Goal: Task Accomplishment & Management: Manage account settings

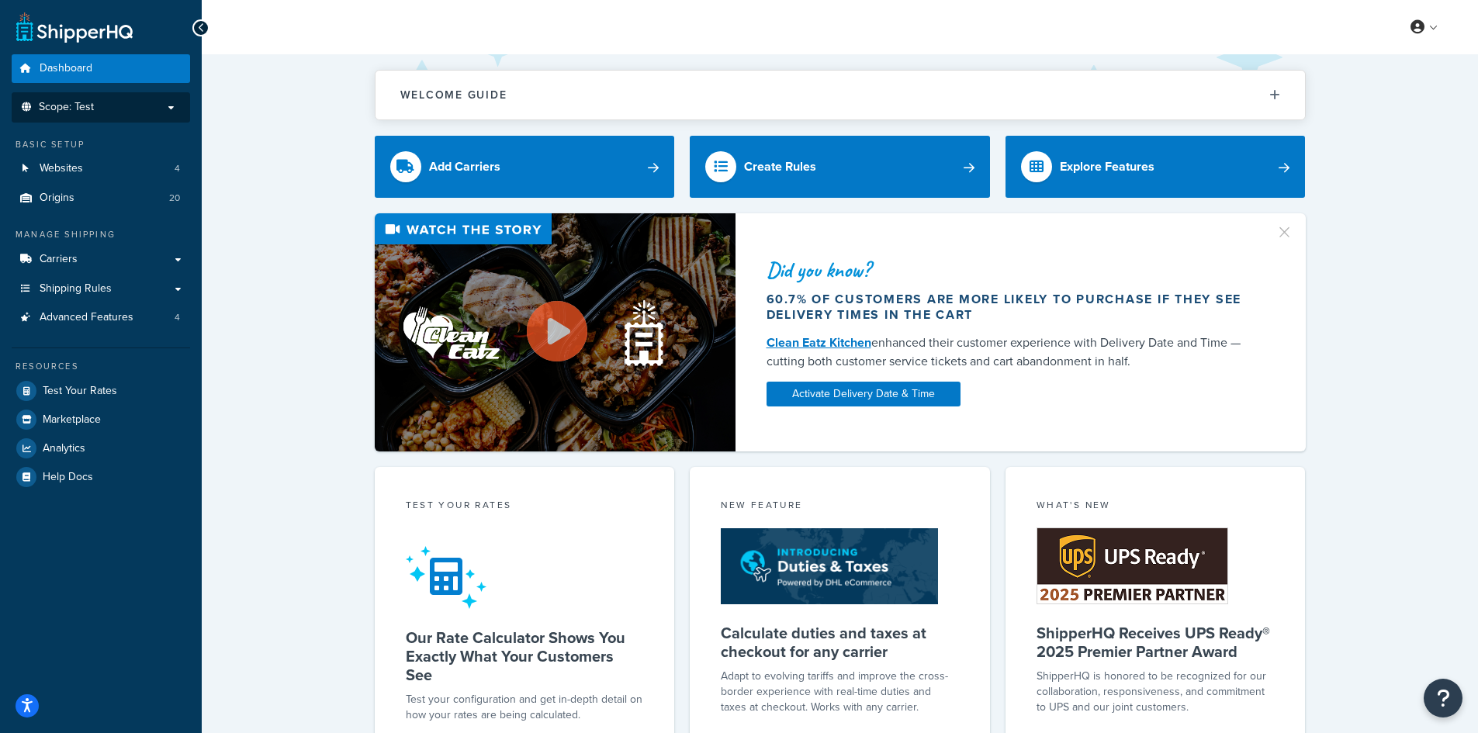
click at [91, 103] on span "Scope: Test" at bounding box center [66, 107] width 55 height 13
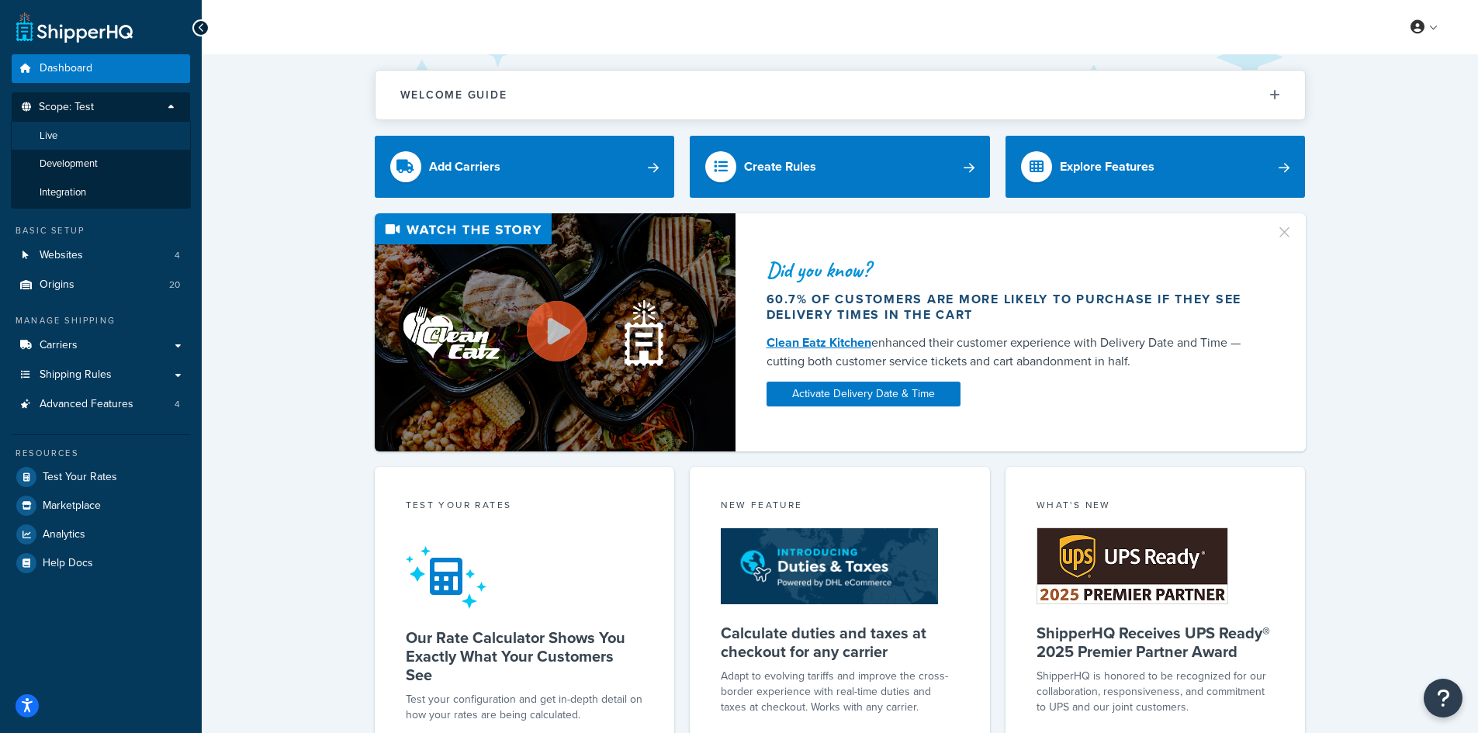
click at [92, 146] on li "Live" at bounding box center [101, 136] width 180 height 29
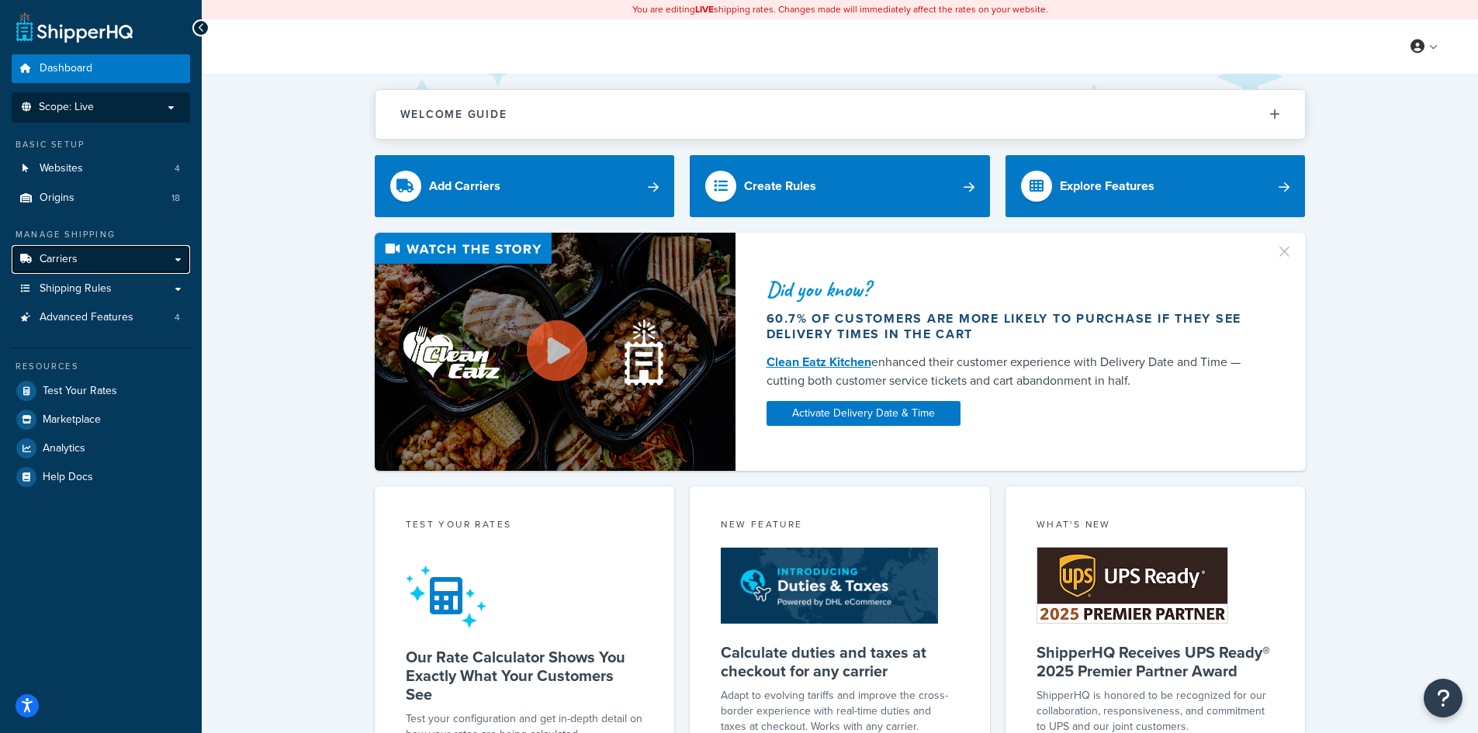
click at [118, 260] on link "Carriers" at bounding box center [101, 259] width 178 height 29
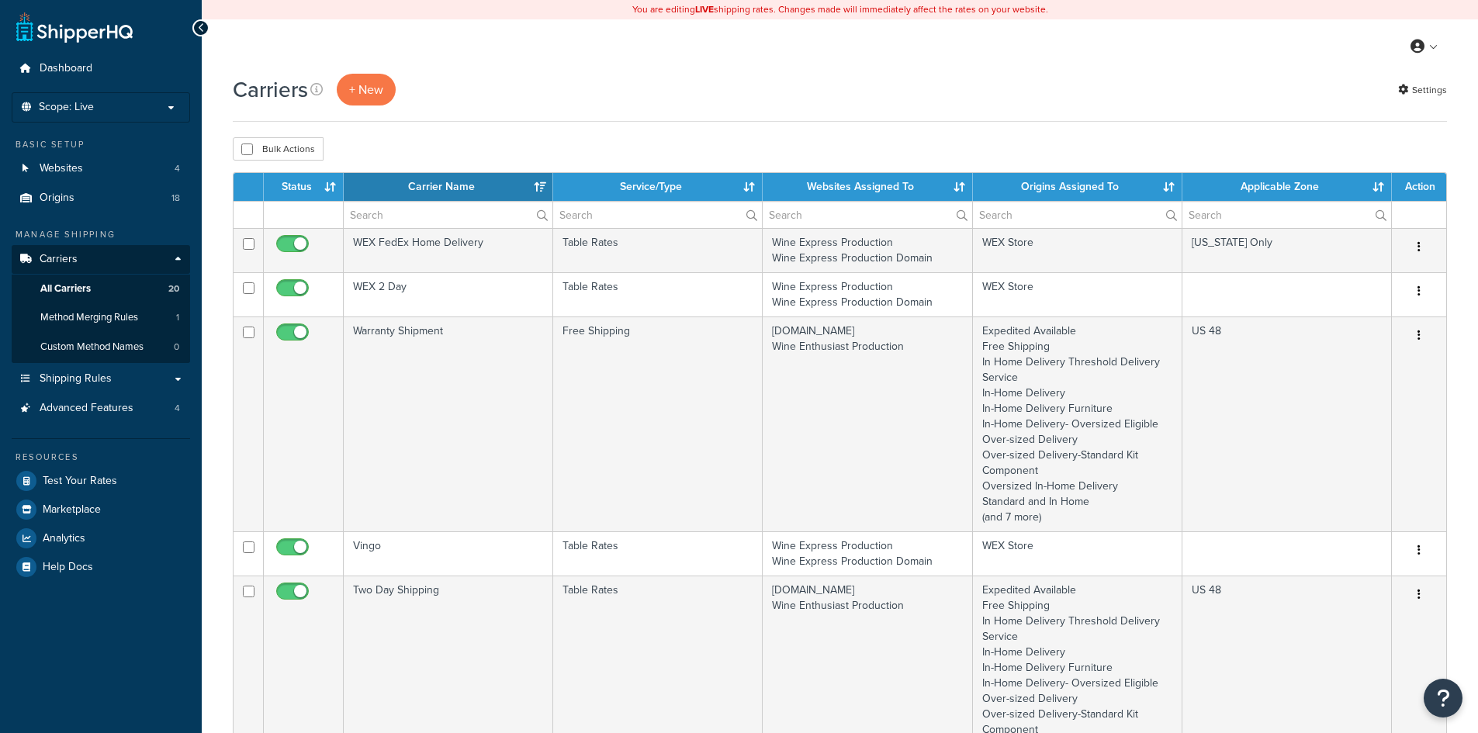
select select "15"
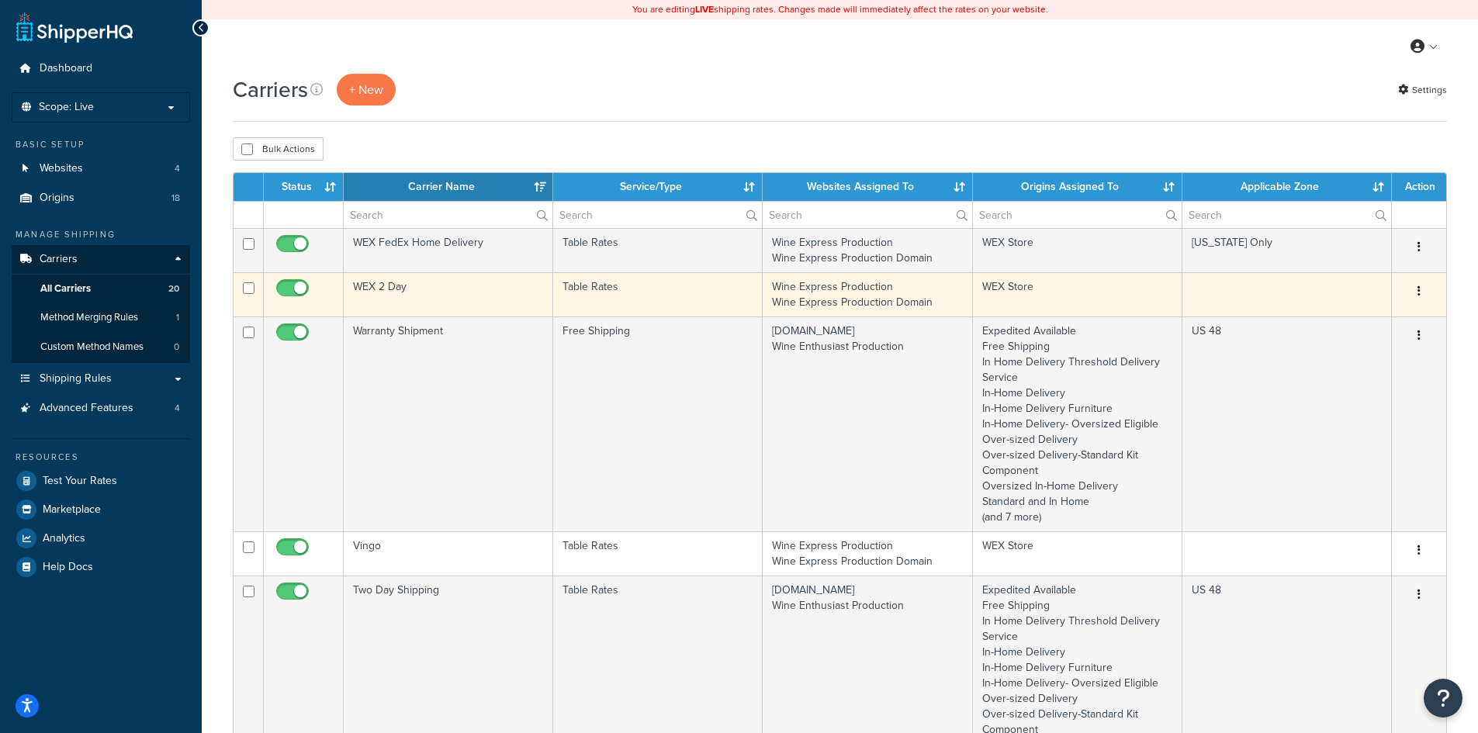
click at [442, 291] on td "WEX 2 Day" at bounding box center [448, 294] width 209 height 44
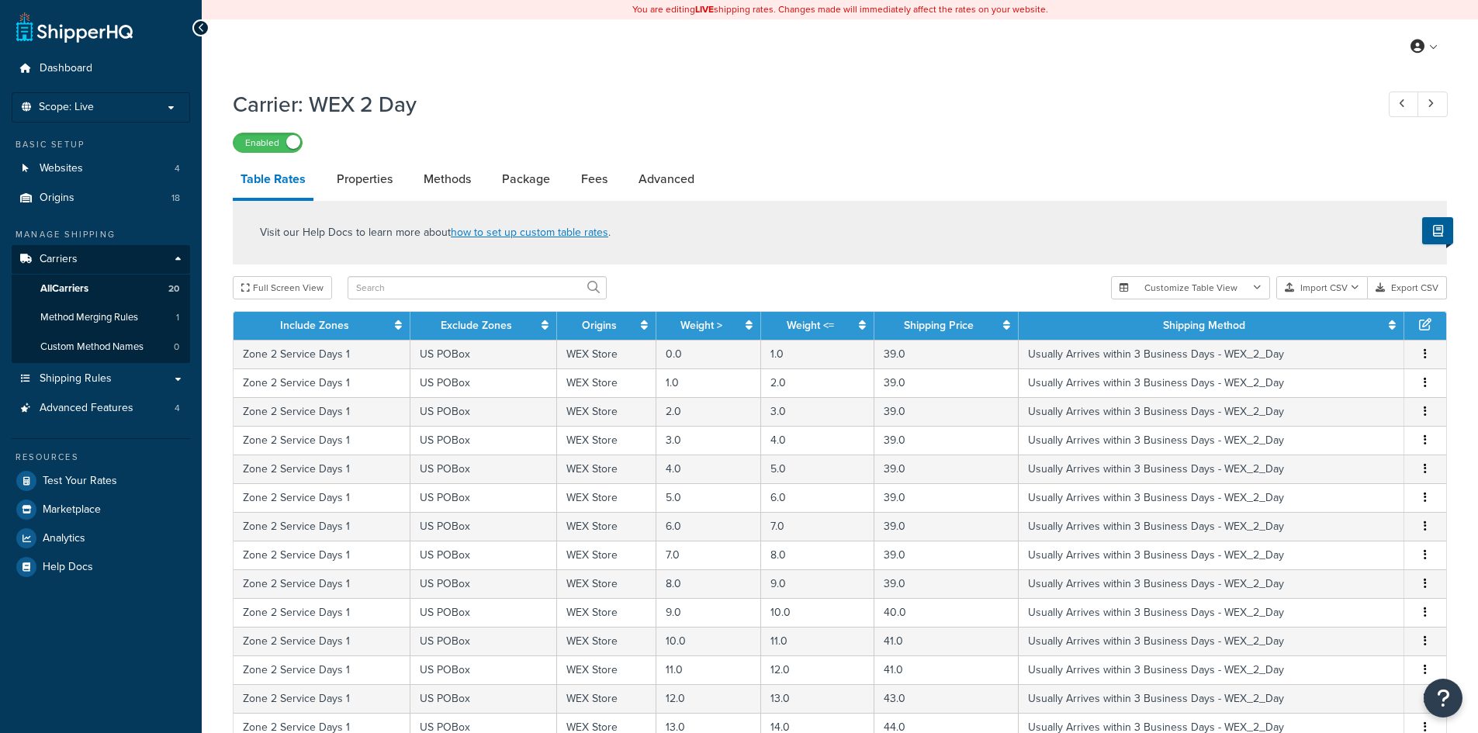
select select "25"
click at [378, 186] on link "Properties" at bounding box center [364, 179] width 71 height 37
